Goal: Task Accomplishment & Management: Manage account settings

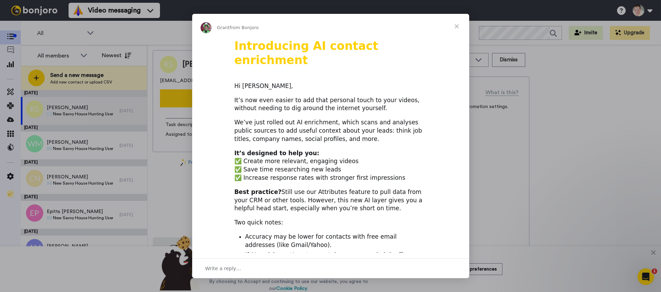
click at [459, 26] on span "Close" at bounding box center [456, 26] width 25 height 25
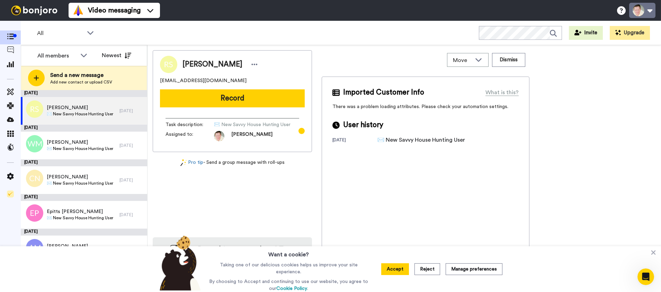
click at [640, 14] on button at bounding box center [642, 10] width 26 height 15
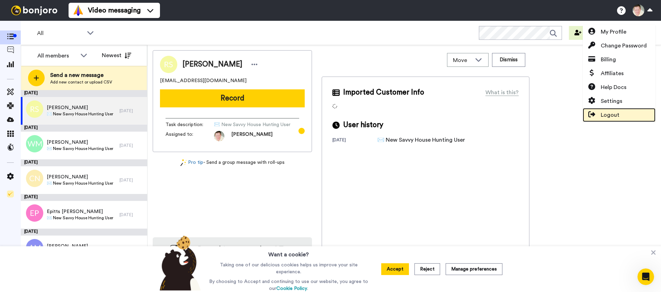
click at [608, 113] on span "Logout" at bounding box center [610, 115] width 19 height 8
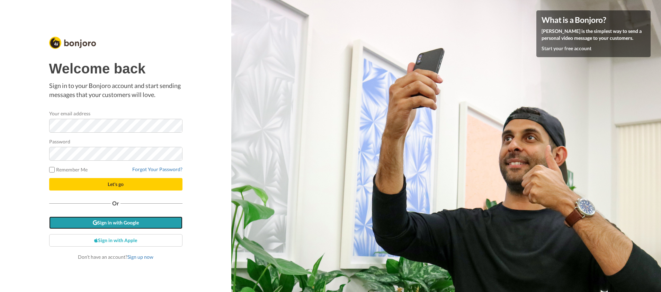
click at [93, 221] on icon at bounding box center [95, 222] width 5 height 5
